Goal: Task Accomplishment & Management: Manage account settings

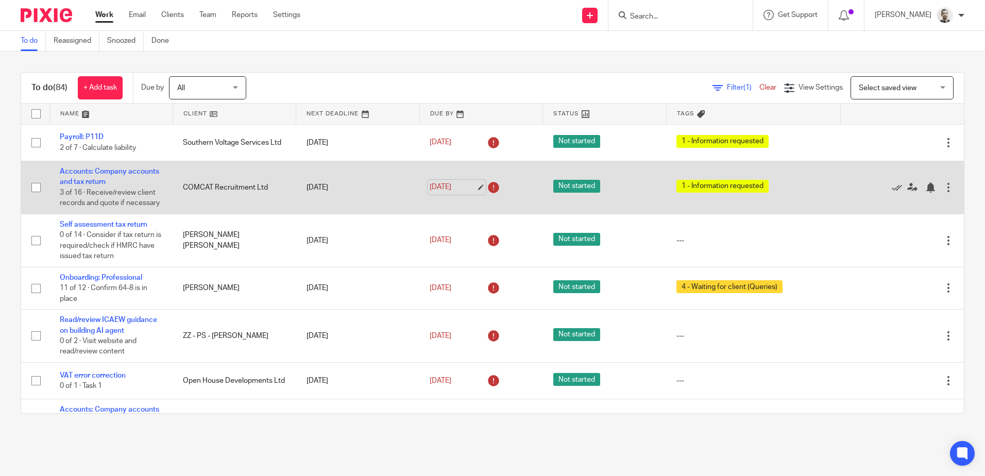
click at [450, 193] on link "19 Aug 2025" at bounding box center [453, 187] width 46 height 11
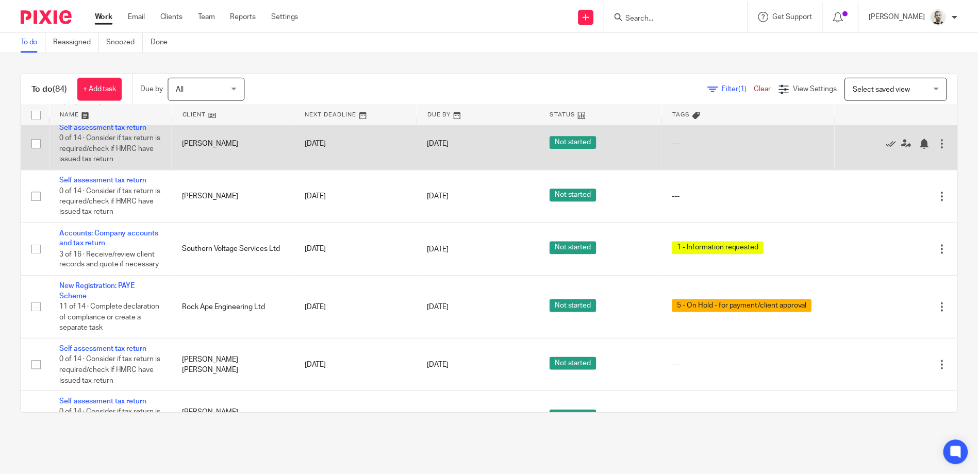
scroll to position [567, 0]
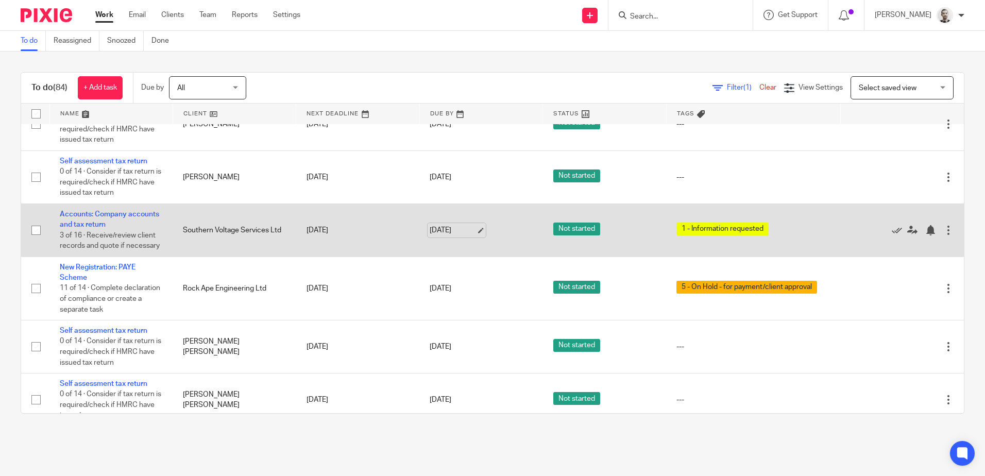
click at [446, 236] on link "[DATE]" at bounding box center [453, 230] width 46 height 11
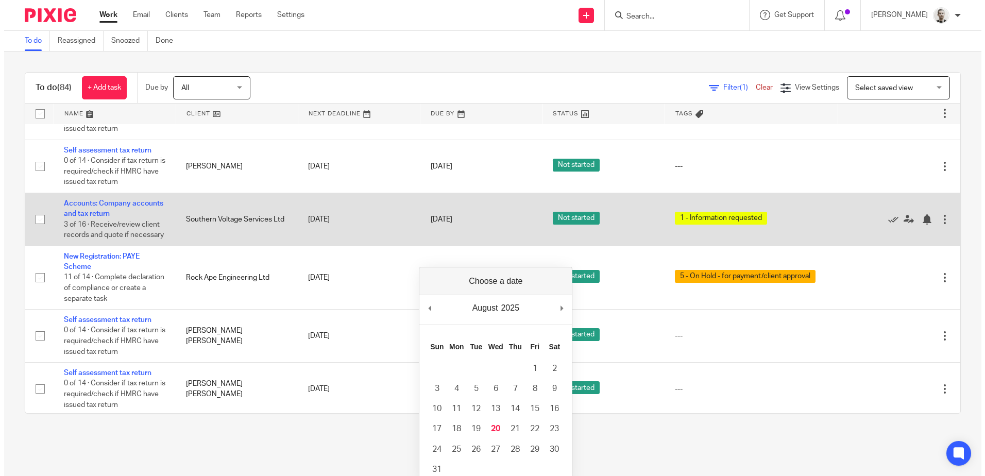
scroll to position [681, 0]
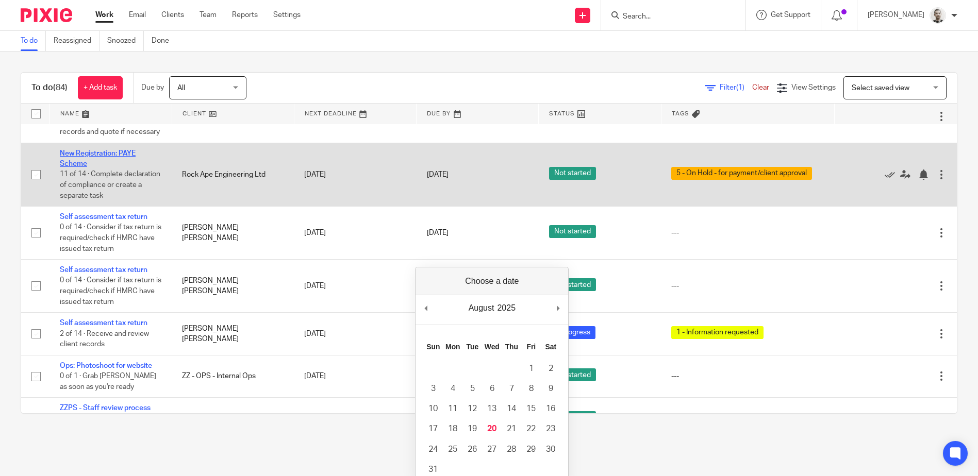
click at [76, 167] on link "New Registration: PAYE Scheme" at bounding box center [98, 159] width 76 height 18
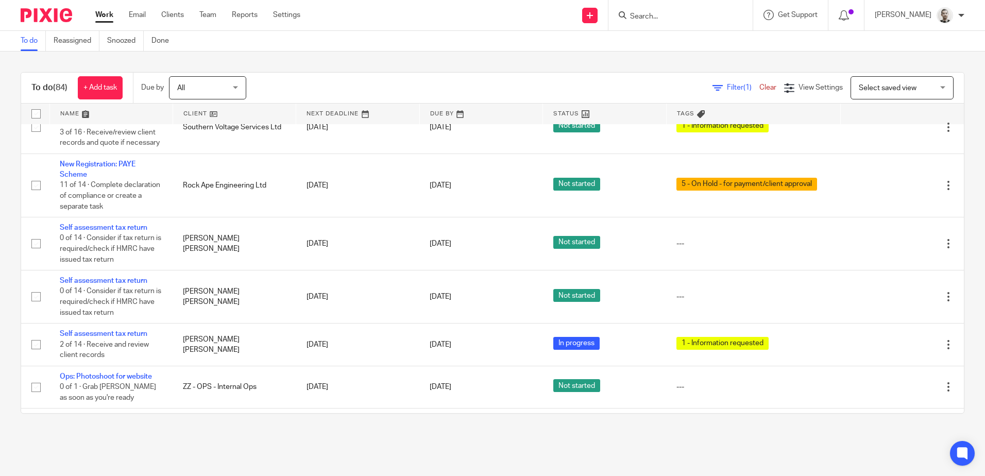
click at [398, 62] on div "To do (84) + Add task Due by All All Today Tomorrow This week Next week This mo…" at bounding box center [492, 243] width 985 height 383
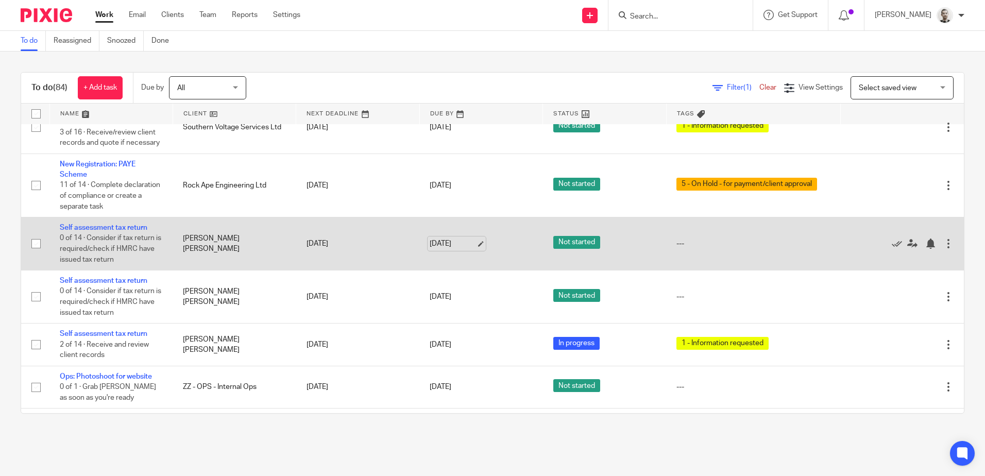
click at [440, 249] on link "[DATE]" at bounding box center [453, 244] width 46 height 11
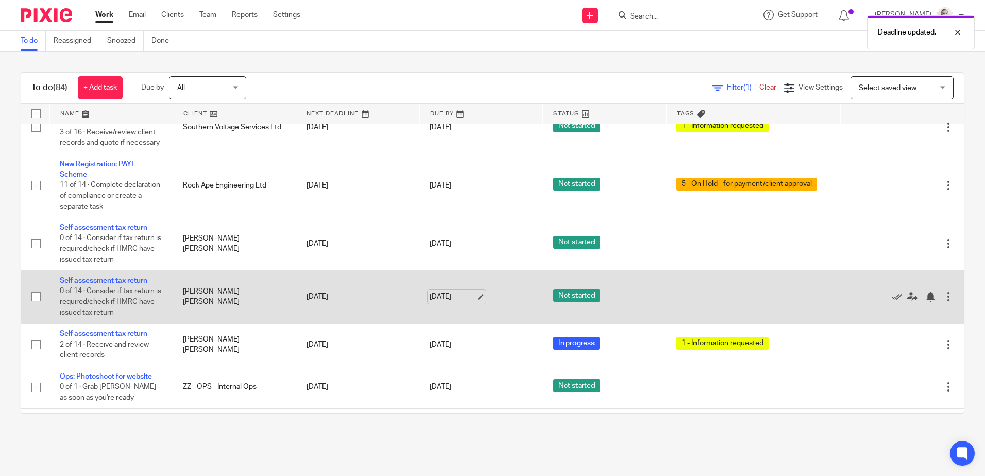
click at [439, 303] on link "[DATE]" at bounding box center [453, 297] width 46 height 11
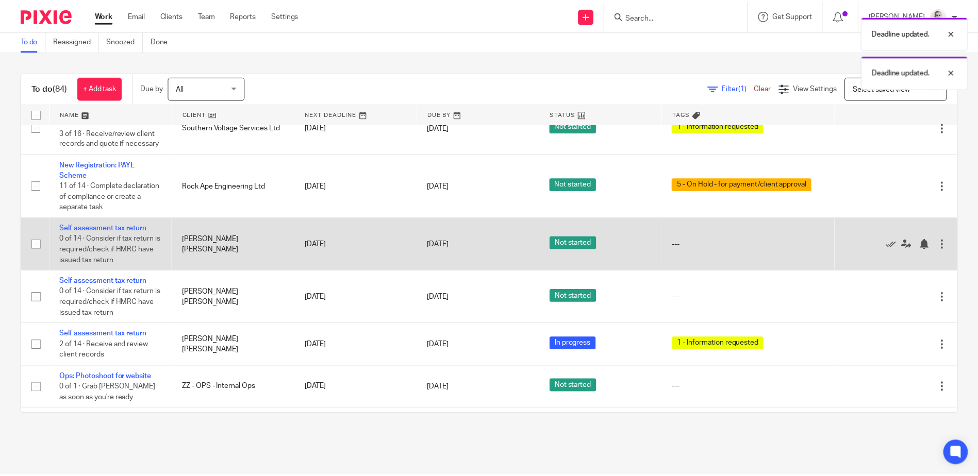
scroll to position [722, 0]
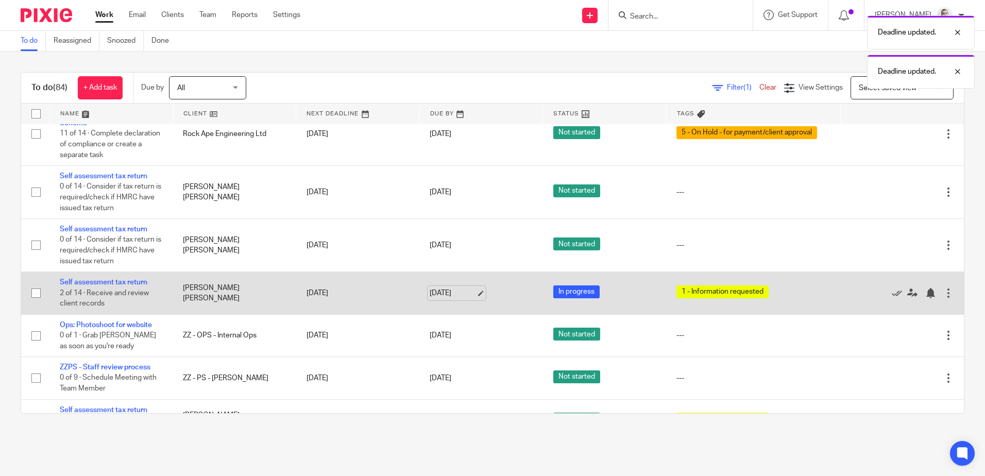
click at [444, 299] on link "[DATE]" at bounding box center [453, 293] width 46 height 11
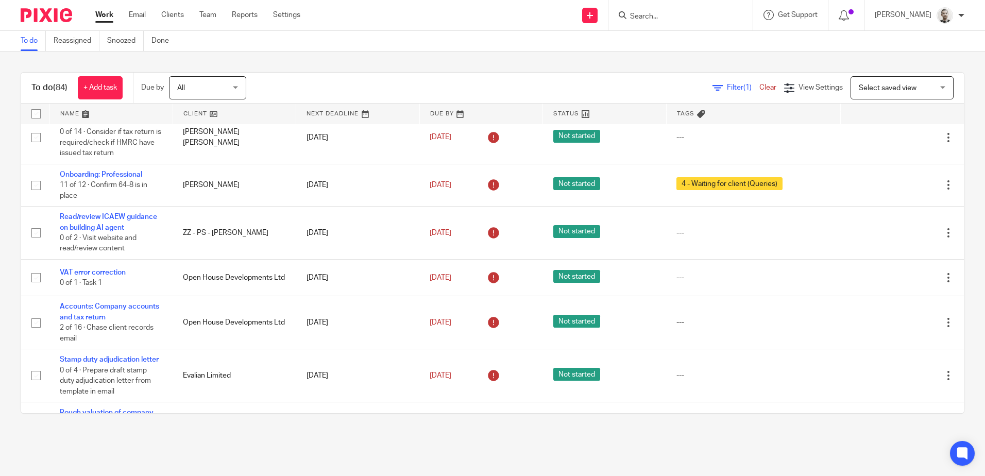
scroll to position [0, 0]
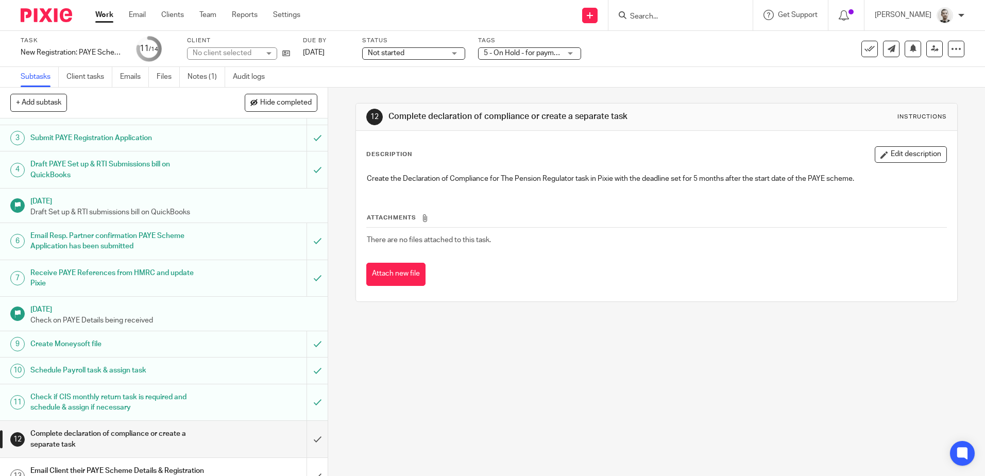
scroll to position [113, 0]
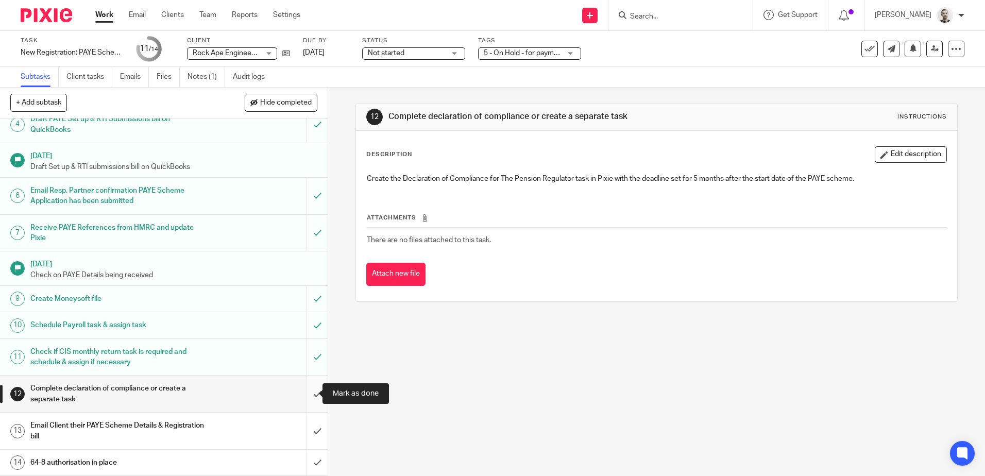
click at [305, 392] on input "submit" at bounding box center [164, 394] width 328 height 37
click at [302, 430] on input "submit" at bounding box center [164, 431] width 328 height 37
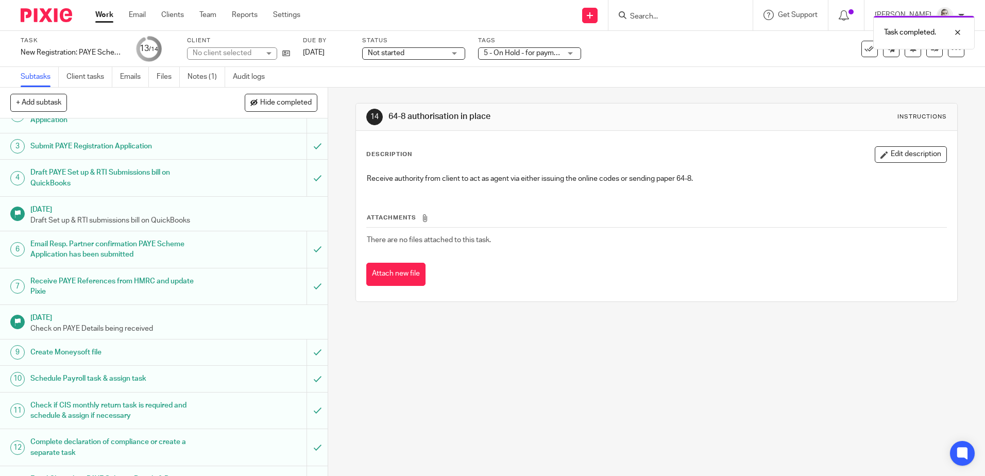
scroll to position [113, 0]
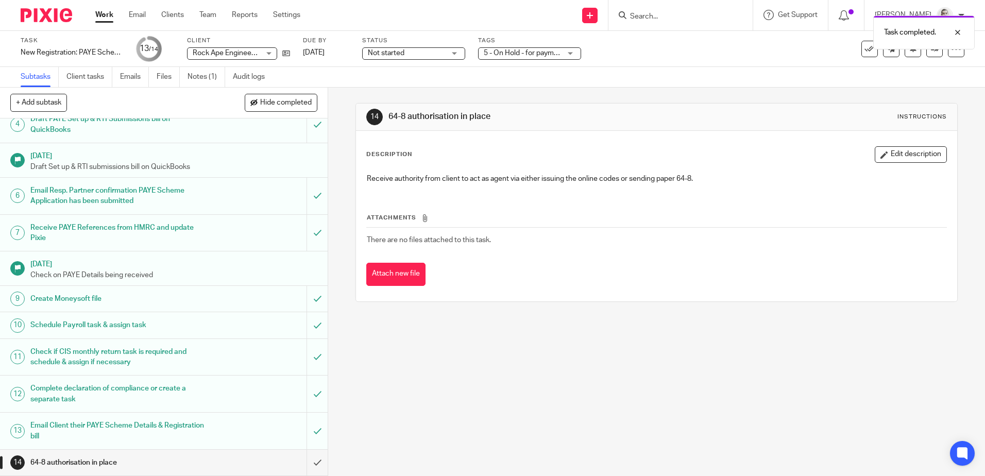
click at [544, 51] on span "5 - On Hold - for payment/client approval" at bounding box center [549, 52] width 130 height 7
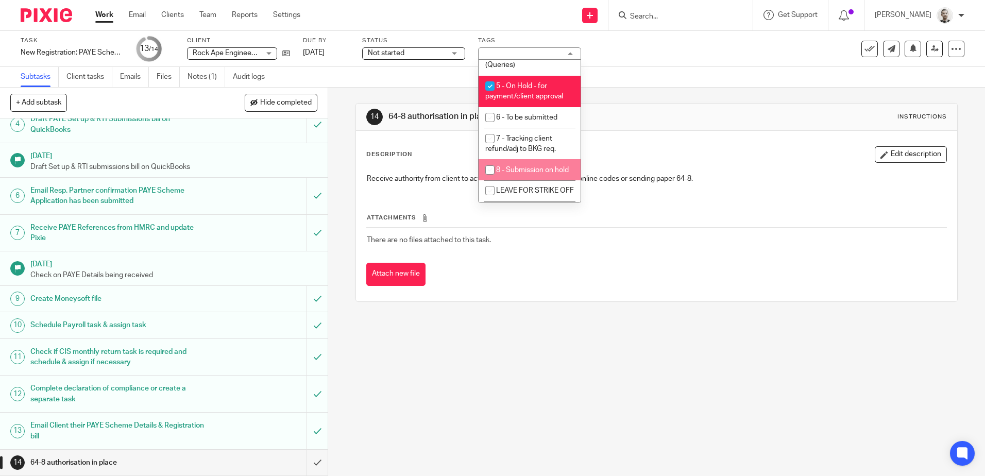
scroll to position [48, 0]
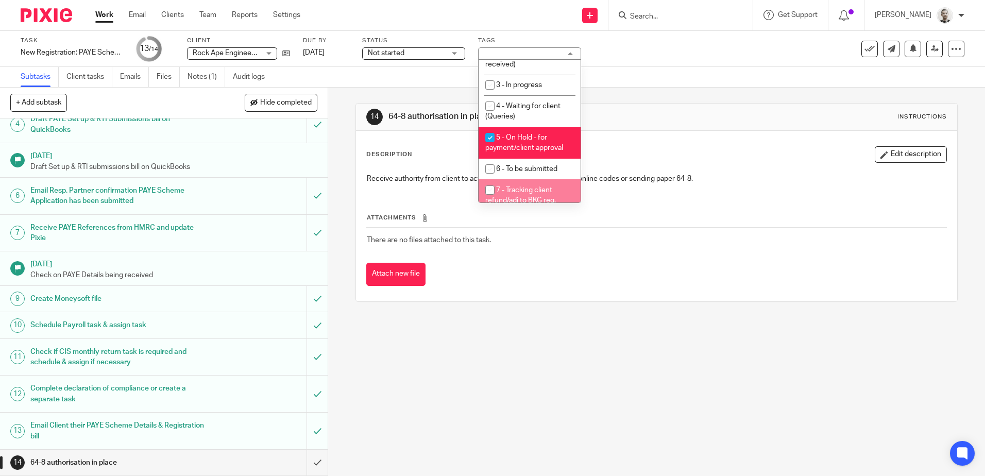
click at [534, 188] on span "7 - Tracking client refund/adj to BKG req." at bounding box center [520, 196] width 71 height 18
checkbox input "true"
click at [532, 136] on span "5 - On Hold - for payment/client approval" at bounding box center [524, 143] width 78 height 18
checkbox input "false"
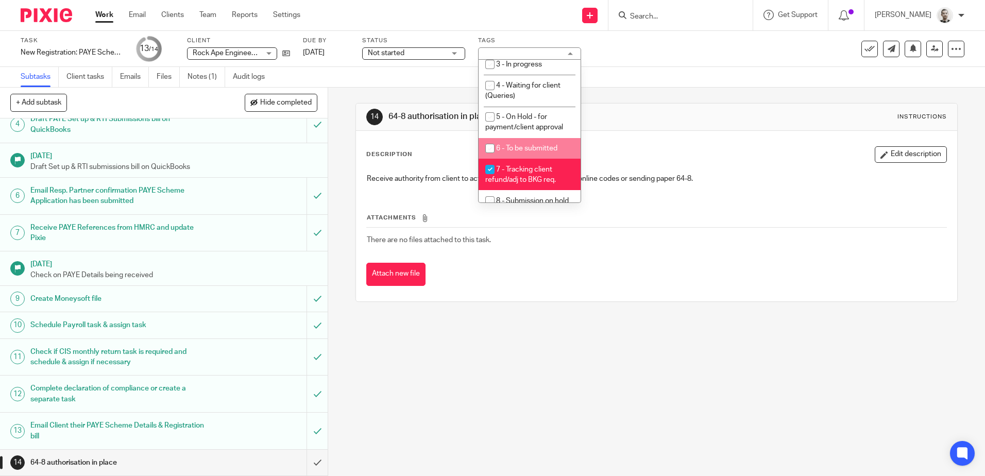
scroll to position [0, 0]
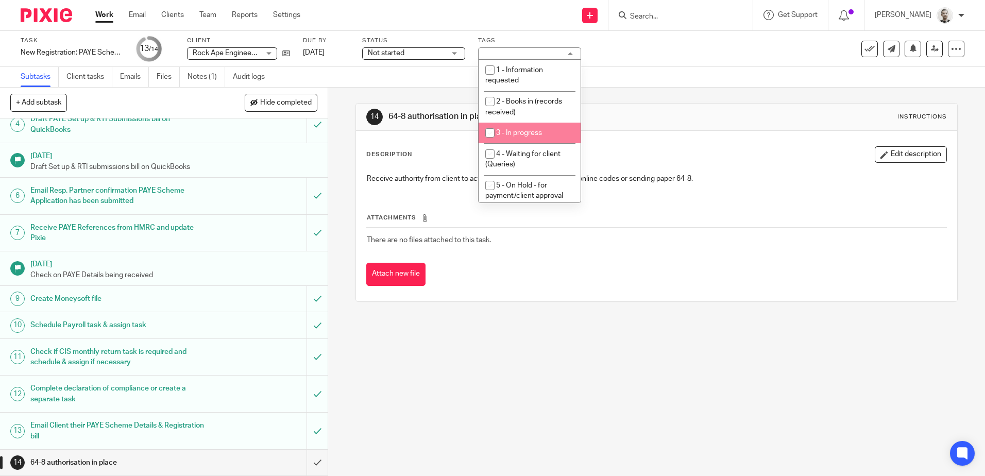
click at [603, 55] on div "Task New Registration: PAYE Scheme Save New Registration: PAYE Scheme 13 /14 Cl…" at bounding box center [414, 49] width 787 height 25
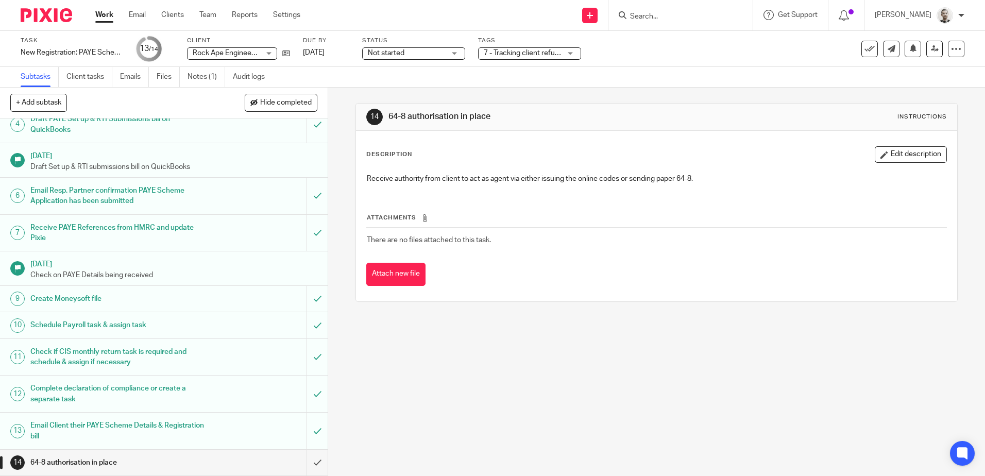
click at [427, 53] on span "Not started" at bounding box center [406, 53] width 77 height 11
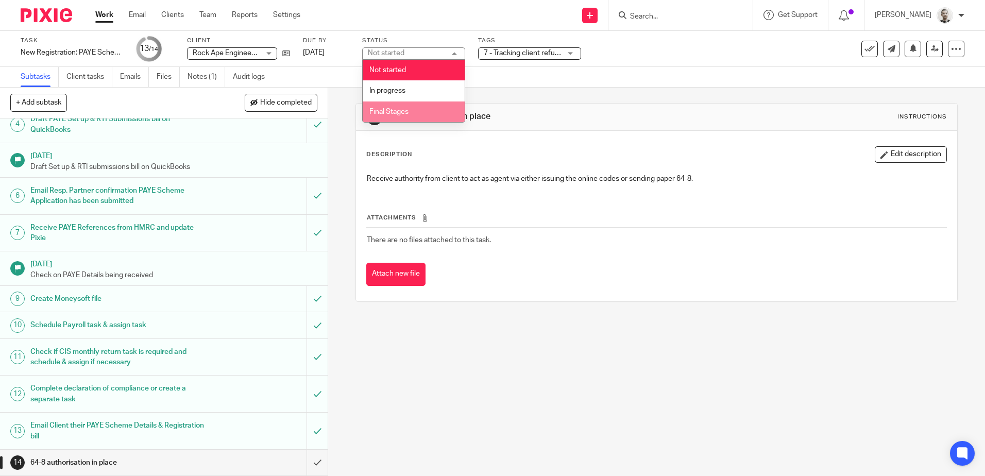
click at [427, 105] on li "Final Stages" at bounding box center [414, 112] width 102 height 21
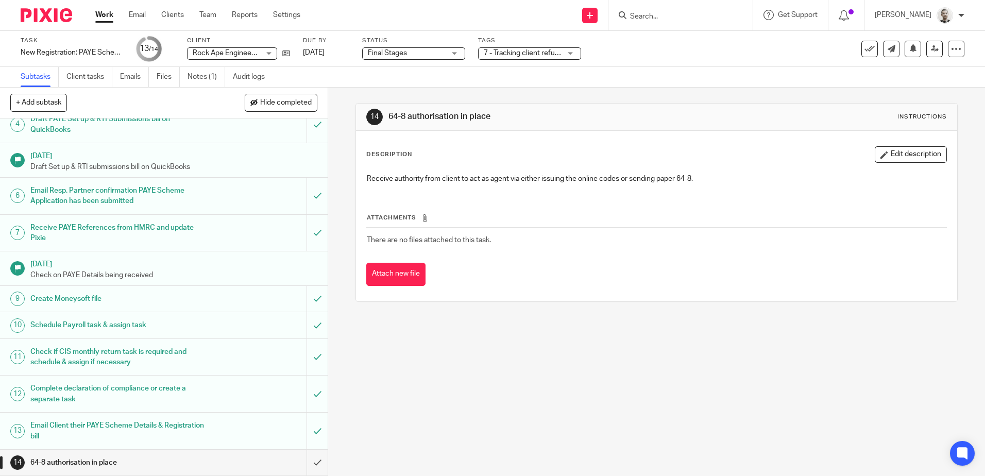
click at [446, 79] on div "Subtasks Client tasks Emails Files Notes (1) Audit logs" at bounding box center [492, 77] width 985 height 21
click at [331, 55] on link "[DATE]" at bounding box center [326, 52] width 46 height 11
